Goal: Task Accomplishment & Management: Manage account settings

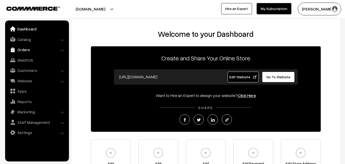
click at [27, 50] on link "Orders" at bounding box center [36, 49] width 61 height 9
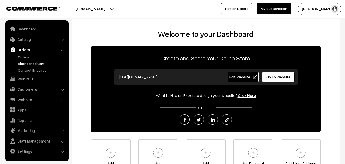
click at [28, 62] on link "Abandoned Cart" at bounding box center [42, 63] width 51 height 5
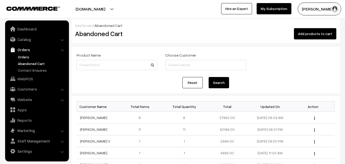
click at [26, 56] on link "Orders" at bounding box center [42, 56] width 51 height 5
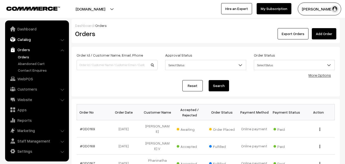
click at [27, 39] on link "Catalog" at bounding box center [36, 39] width 61 height 9
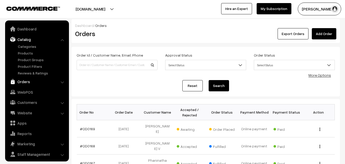
click at [27, 83] on link "Orders" at bounding box center [36, 81] width 61 height 9
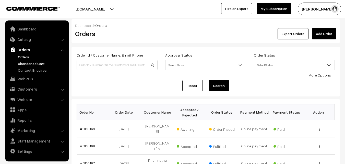
click at [24, 63] on link "Abandoned Cart" at bounding box center [42, 63] width 51 height 5
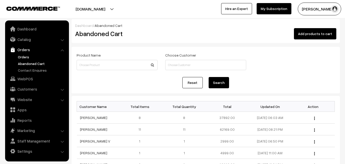
click at [22, 59] on link "Orders" at bounding box center [42, 56] width 51 height 5
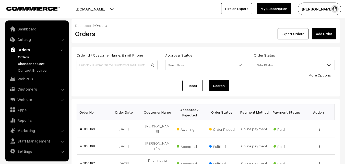
click at [31, 62] on link "Abandoned Cart" at bounding box center [42, 63] width 51 height 5
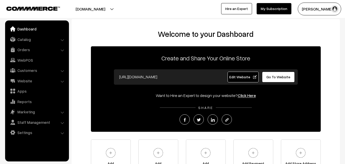
click at [312, 9] on button "[PERSON_NAME]" at bounding box center [318, 9] width 43 height 13
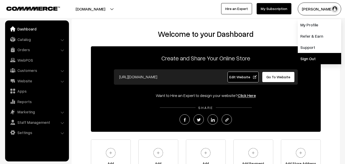
click at [310, 58] on link "Sign Out" at bounding box center [318, 58] width 43 height 11
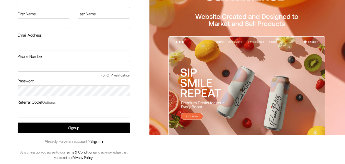
scroll to position [29, 0]
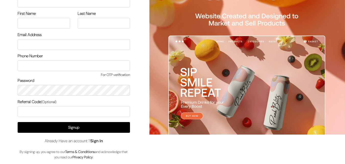
click at [102, 138] on link "Sign In" at bounding box center [96, 140] width 13 height 5
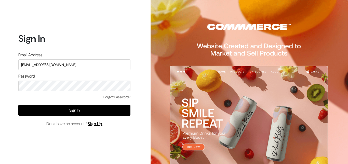
type input "[EMAIL_ADDRESS][DOMAIN_NAME]"
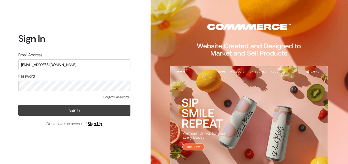
click at [74, 112] on button "Sign In" at bounding box center [74, 110] width 112 height 11
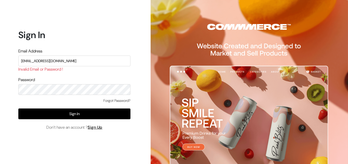
type input "ksnaturals9@gmail.com"
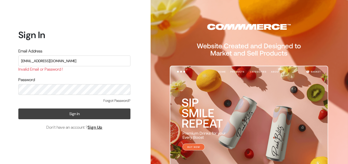
click at [77, 112] on button "Sign In" at bounding box center [74, 113] width 112 height 11
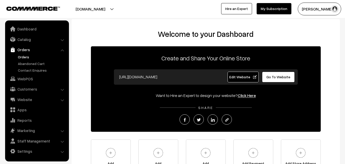
click at [26, 59] on link "Orders" at bounding box center [42, 56] width 51 height 5
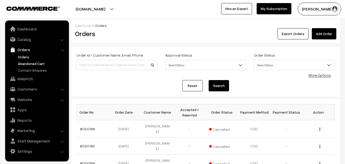
click at [33, 65] on link "Abandoned Cart" at bounding box center [42, 63] width 51 height 5
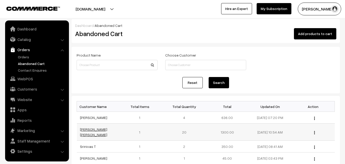
click at [97, 128] on link "[PERSON_NAME] [PERSON_NAME]" at bounding box center [93, 132] width 27 height 10
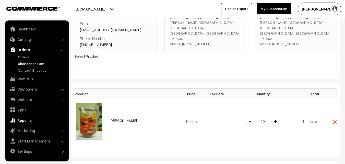
scroll to position [51, 0]
click at [22, 62] on link "Abandoned Cart" at bounding box center [42, 63] width 51 height 5
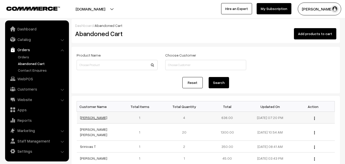
click at [95, 117] on link "[PERSON_NAME]" at bounding box center [93, 117] width 27 height 4
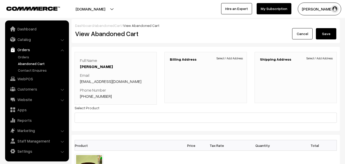
click at [23, 61] on link "Abandoned Cart" at bounding box center [42, 63] width 51 height 5
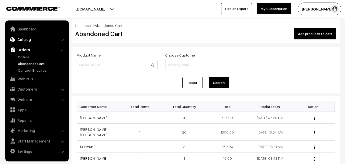
click at [23, 41] on link "Catalog" at bounding box center [36, 39] width 61 height 9
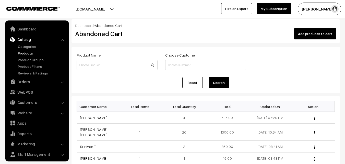
click at [23, 52] on link "Products" at bounding box center [42, 52] width 51 height 5
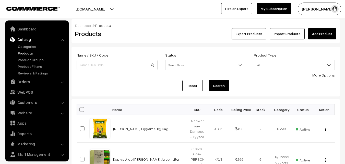
scroll to position [13, 0]
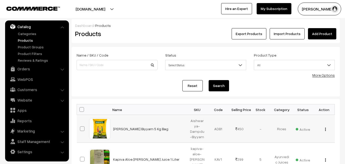
click at [112, 127] on td "[PERSON_NAME] Biyyam 5 Kg Bag" at bounding box center [148, 129] width 77 height 28
click at [31, 31] on link "Categories" at bounding box center [42, 33] width 51 height 5
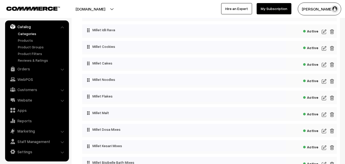
scroll to position [102, 0]
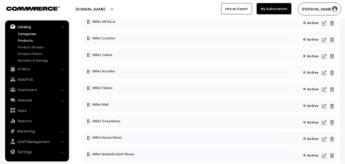
click at [29, 40] on link "Products" at bounding box center [42, 39] width 51 height 5
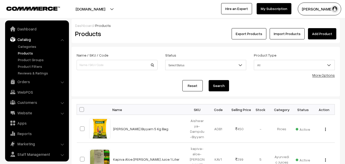
scroll to position [13, 0]
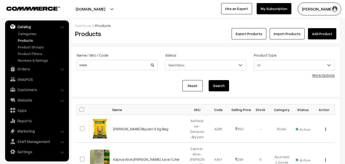
type input "soaps"
click at [215, 87] on button "Search" at bounding box center [218, 85] width 20 height 11
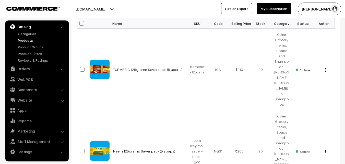
scroll to position [102, 0]
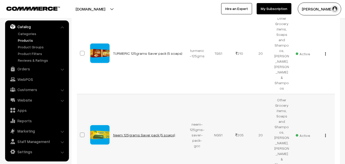
click at [147, 132] on link "Neem 125grams Saver pack (5 soaps)" at bounding box center [144, 134] width 62 height 4
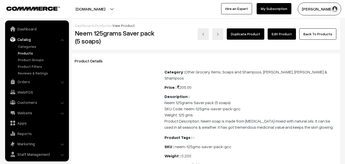
scroll to position [13, 0]
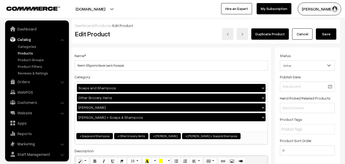
scroll to position [13, 0]
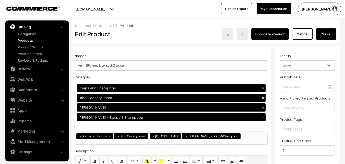
click at [90, 65] on h3 "Adjust Quantity" at bounding box center [94, 70] width 45 height 17
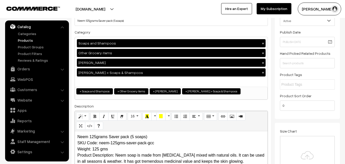
scroll to position [0, 0]
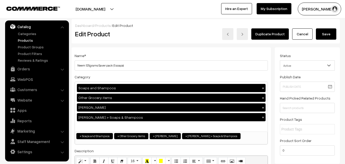
click at [90, 65] on h3 "Adjust Quantity" at bounding box center [94, 70] width 45 height 17
click at [92, 65] on h3 "Adjust Quantity" at bounding box center [94, 70] width 45 height 17
click at [324, 38] on button "Save" at bounding box center [326, 33] width 20 height 11
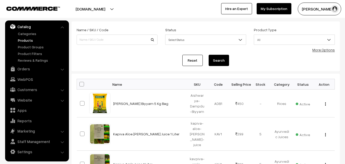
scroll to position [26, 0]
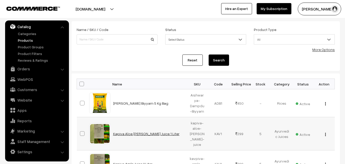
drag, startPoint x: 165, startPoint y: 132, endPoint x: 114, endPoint y: 132, distance: 51.5
click at [114, 132] on td "Kapiva Aloe [PERSON_NAME] Juice 1 Liter" at bounding box center [148, 133] width 77 height 33
copy link "Kapiva Aloe [PERSON_NAME] Juice 1 Liter"
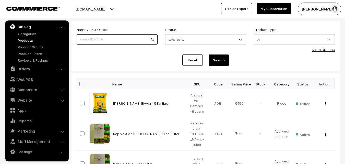
click at [90, 40] on input at bounding box center [117, 39] width 81 height 10
paste input "kapiva-aloe-[PERSON_NAME]-juice"
type input "kapiva-aloe-[PERSON_NAME]-juice"
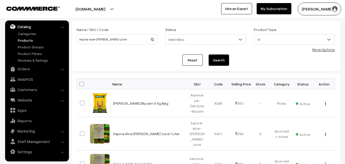
click at [215, 61] on button "Search" at bounding box center [218, 59] width 20 height 11
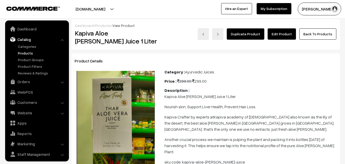
scroll to position [13, 0]
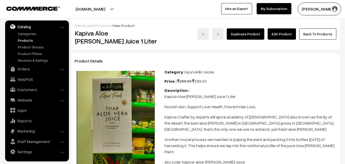
drag, startPoint x: 0, startPoint y: 0, endPoint x: 284, endPoint y: 34, distance: 285.6
click at [284, 34] on link "Edit Product" at bounding box center [281, 33] width 28 height 11
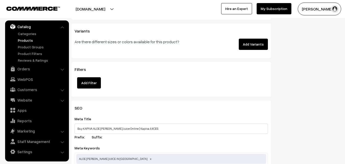
scroll to position [663, 0]
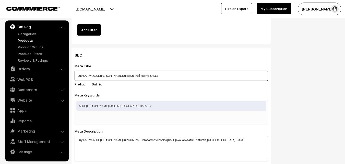
click at [146, 73] on input "Buy KAPIVA ALOE VERA Juice Online | Kapiva JUICES" at bounding box center [170, 75] width 193 height 10
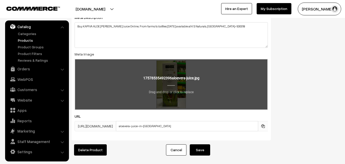
scroll to position [801, 0]
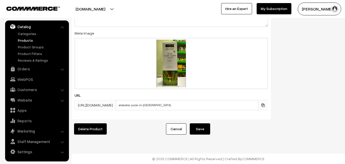
type input "Buy KAPIVA ALOE VERA Juice Online | Kapiva JUICES in Hyderabad"
click at [204, 126] on button "Save" at bounding box center [200, 128] width 20 height 11
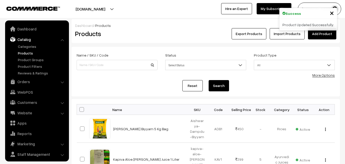
scroll to position [13, 0]
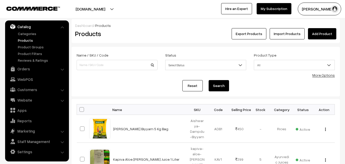
click at [28, 40] on link "Products" at bounding box center [42, 39] width 51 height 5
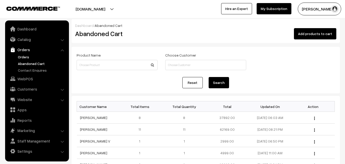
click at [25, 56] on link "Orders" at bounding box center [42, 56] width 51 height 5
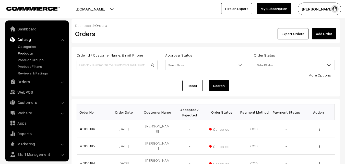
scroll to position [13, 0]
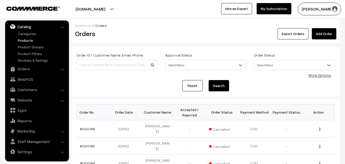
click at [26, 40] on link "Products" at bounding box center [42, 39] width 51 height 5
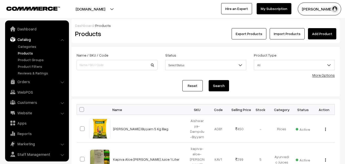
scroll to position [13, 0]
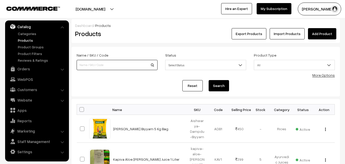
click at [85, 64] on input at bounding box center [117, 65] width 81 height 10
paste input "jowar-flakes"
type input "jowar-flakes"
click at [226, 85] on button "Search" at bounding box center [218, 85] width 20 height 11
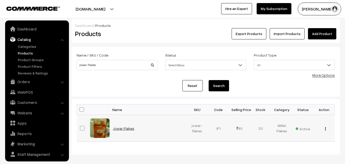
scroll to position [13, 0]
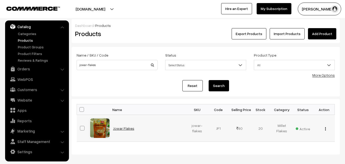
click at [127, 127] on link "Jowar Flakes" at bounding box center [123, 128] width 21 height 4
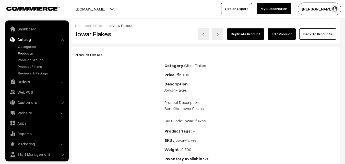
click at [281, 35] on link "Edit Product" at bounding box center [281, 33] width 28 height 11
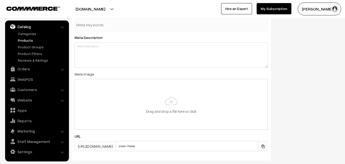
scroll to position [791, 0]
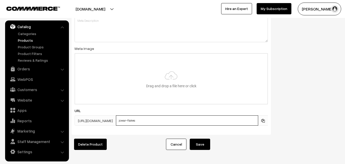
click at [133, 121] on input "jowar-flakes" at bounding box center [187, 120] width 142 height 10
type input "health-sutra-jowar-flakes"
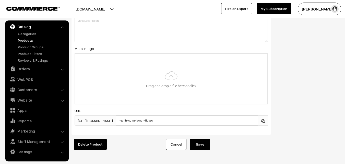
click at [204, 142] on button "Save" at bounding box center [200, 143] width 20 height 11
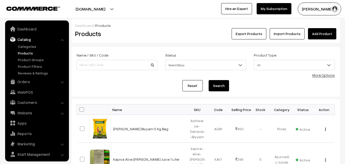
scroll to position [13, 0]
